Goal: Check status: Check status

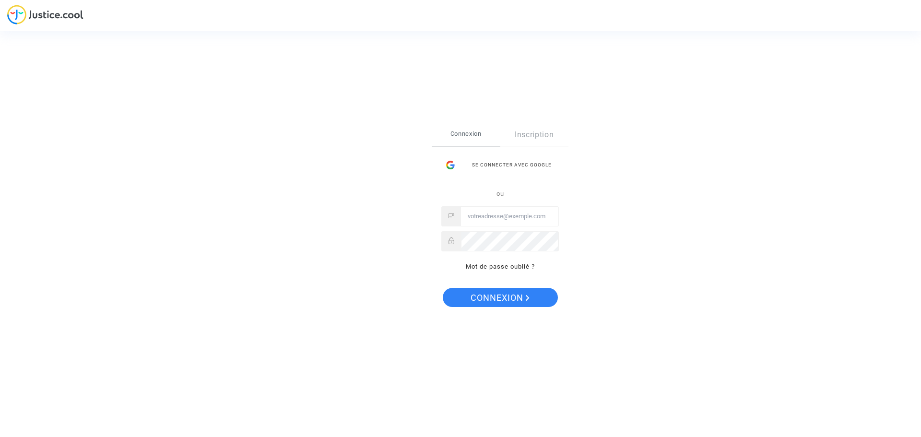
type input "dedelom13@gmail.com"
click at [517, 296] on span "Connexion" at bounding box center [500, 298] width 59 height 20
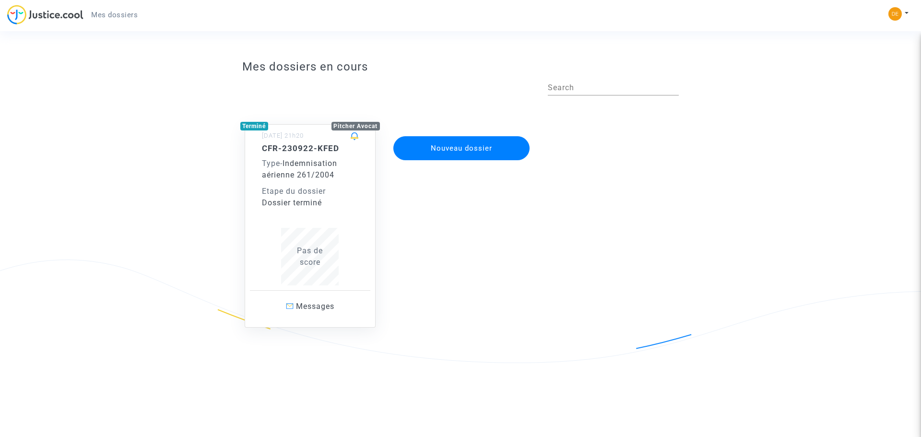
click at [295, 163] on span "Indemnisation aérienne 261/2004" at bounding box center [299, 169] width 75 height 21
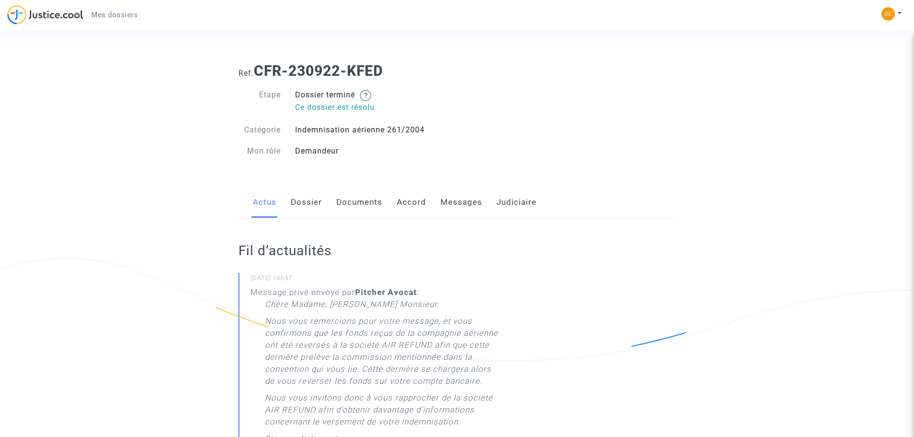
click at [414, 201] on link "Accord" at bounding box center [411, 203] width 29 height 32
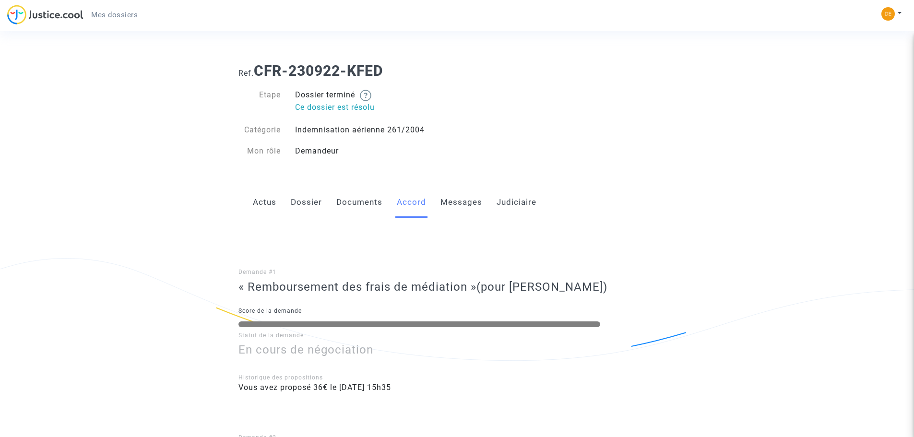
click at [464, 202] on link "Messages" at bounding box center [461, 203] width 42 height 32
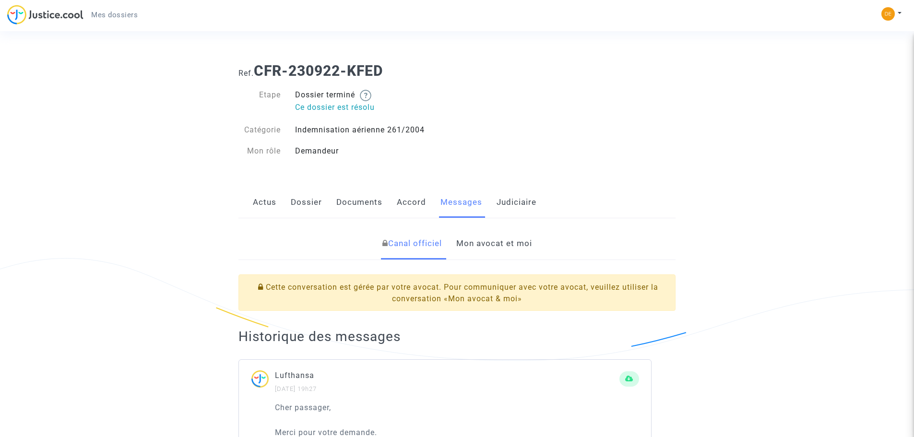
click at [523, 205] on link "Judiciaire" at bounding box center [516, 203] width 40 height 32
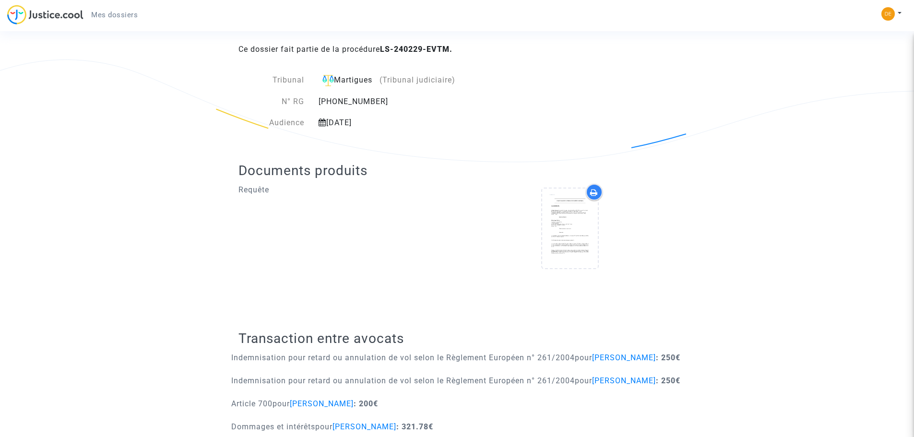
scroll to position [249, 0]
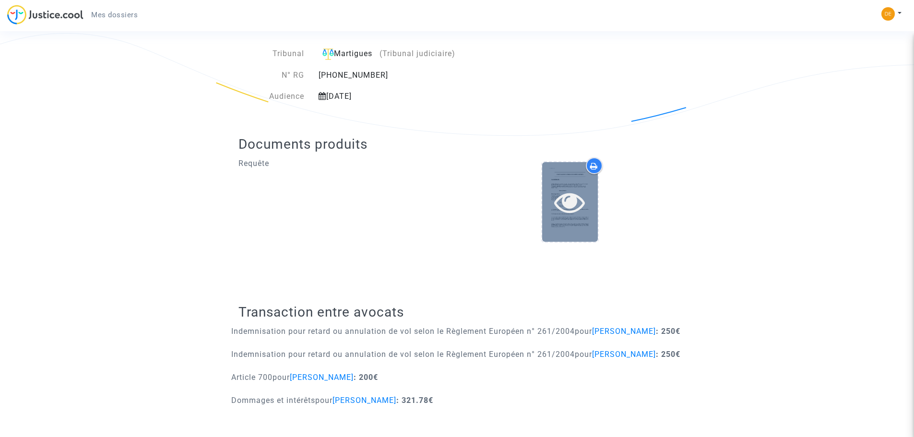
click at [582, 187] on icon at bounding box center [569, 202] width 31 height 31
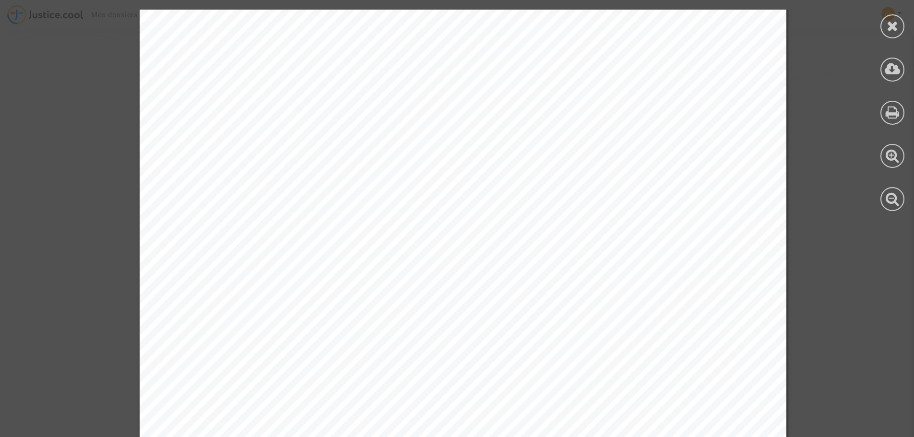
scroll to position [43832, 0]
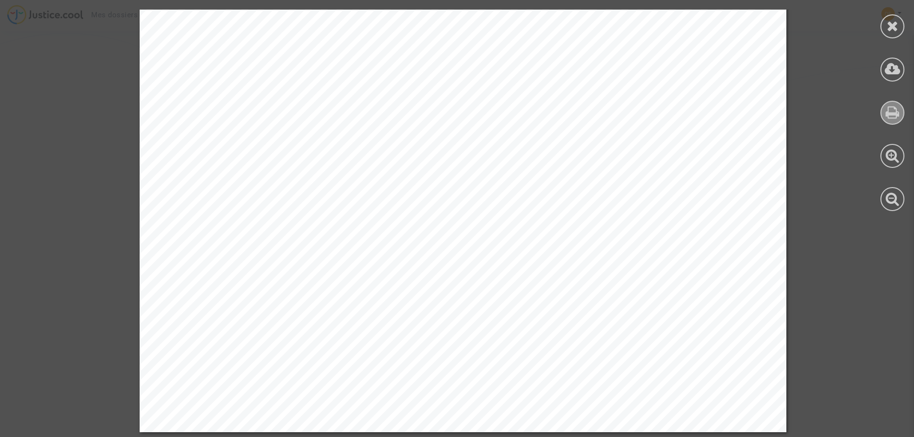
click at [896, 115] on icon at bounding box center [892, 112] width 14 height 14
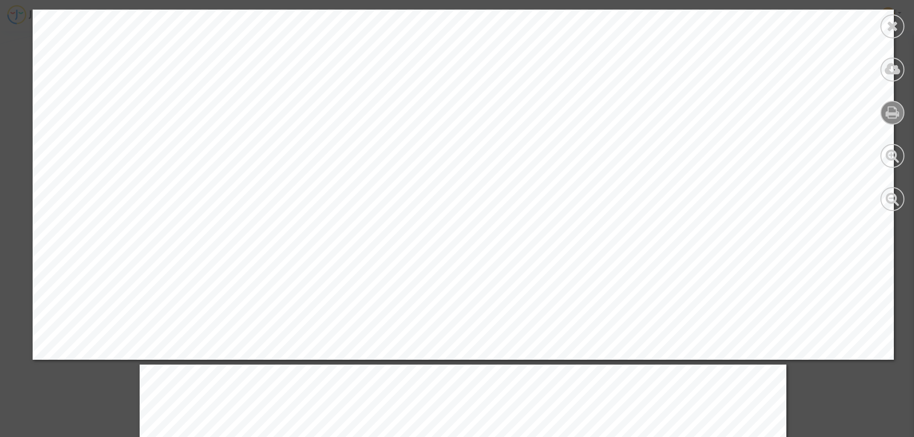
scroll to position [41690, 0]
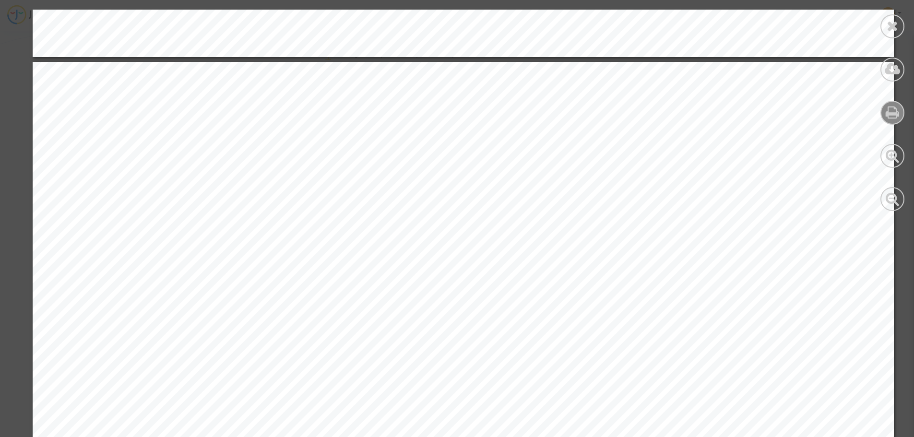
click at [912, 93] on div at bounding box center [892, 110] width 43 height 221
click at [911, 11] on div at bounding box center [892, 110] width 43 height 221
click at [913, 13] on div at bounding box center [892, 110] width 43 height 221
click at [913, 14] on div at bounding box center [892, 110] width 43 height 221
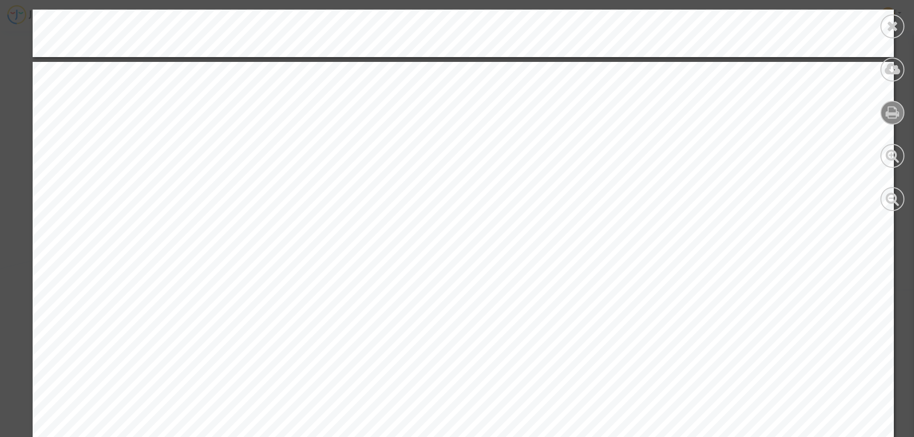
click at [912, 14] on div at bounding box center [892, 110] width 43 height 221
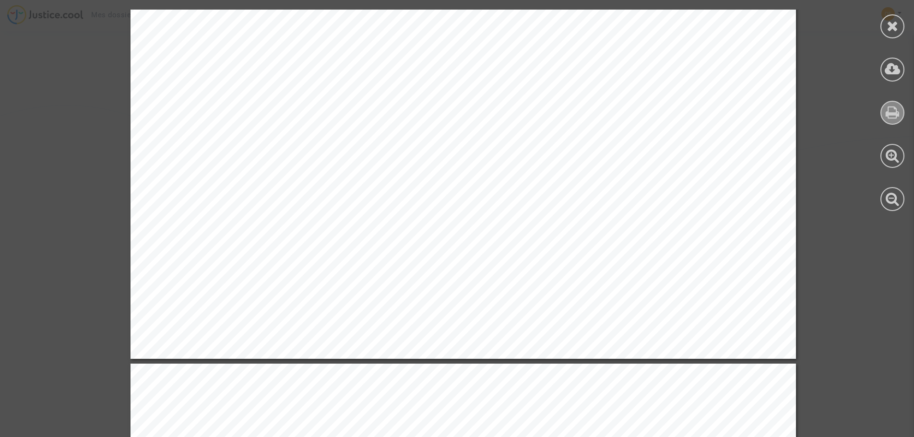
scroll to position [35215, 0]
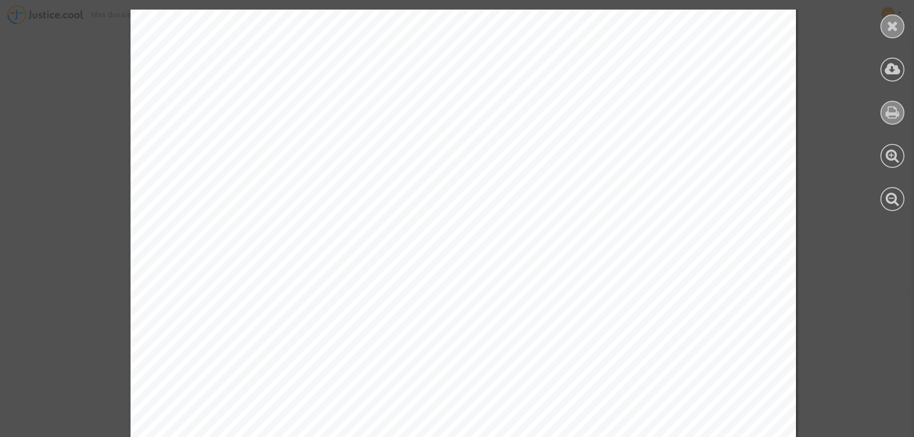
click at [892, 24] on icon at bounding box center [892, 26] width 12 height 14
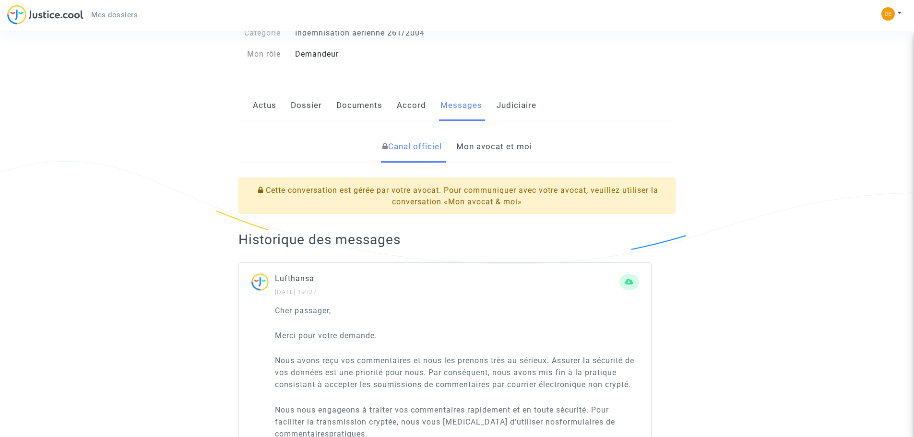
scroll to position [96, 0]
click at [516, 100] on link "Judiciaire" at bounding box center [516, 107] width 40 height 32
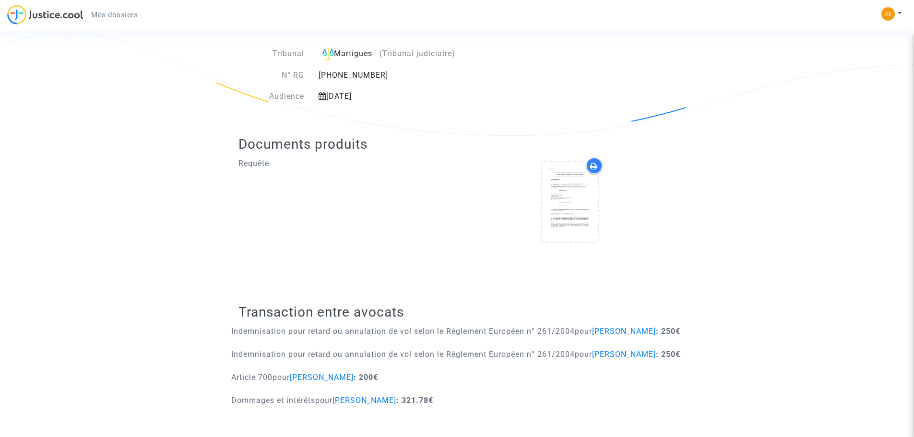
scroll to position [249, 0]
